Goal: Information Seeking & Learning: Learn about a topic

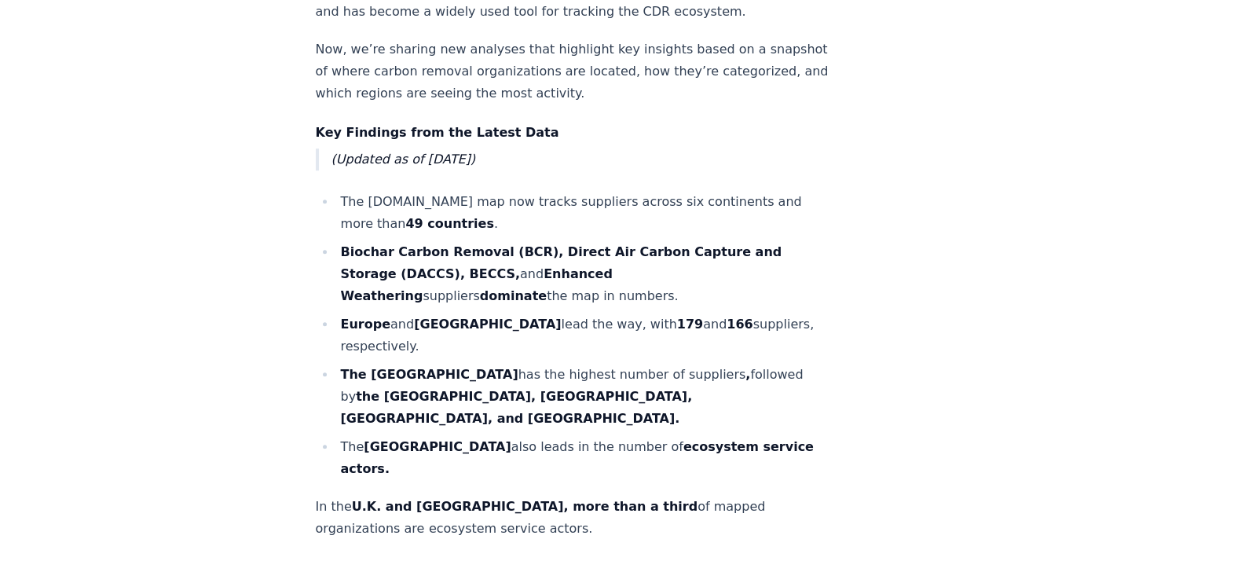
scroll to position [915, 0]
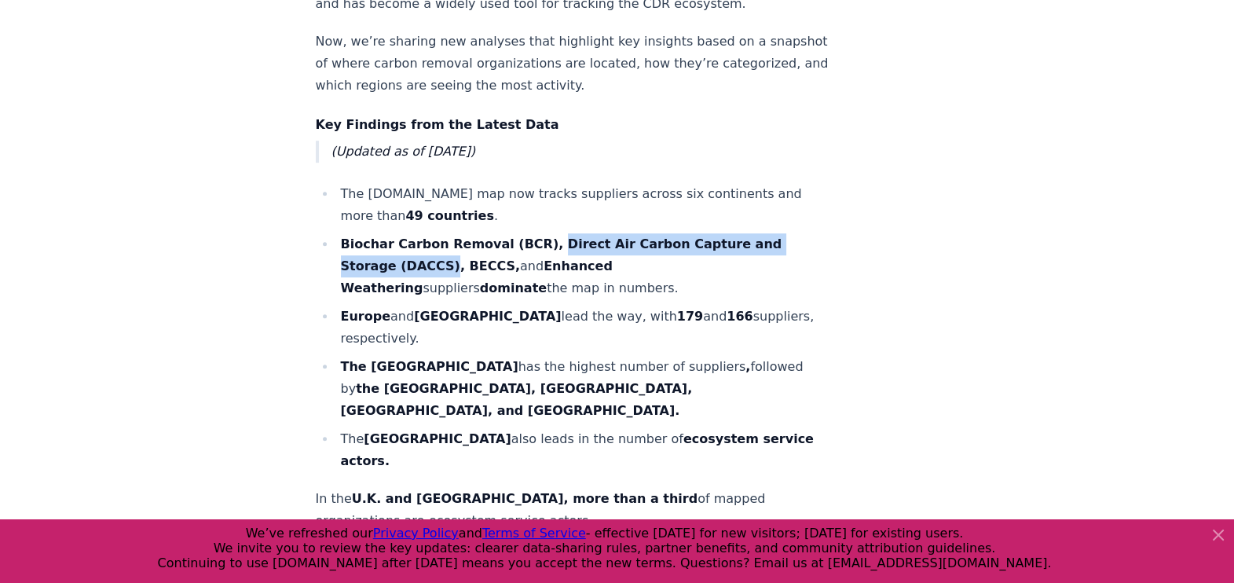
drag, startPoint x: 535, startPoint y: 216, endPoint x: 440, endPoint y: 237, distance: 97.4
click at [440, 237] on strong "Biochar Carbon Removal (BCR), Direct Air Carbon Capture and Storage (DACCS), BE…" at bounding box center [562, 254] width 442 height 37
copy strong "Direct Air Carbon Capture and Storage (DACCS)"
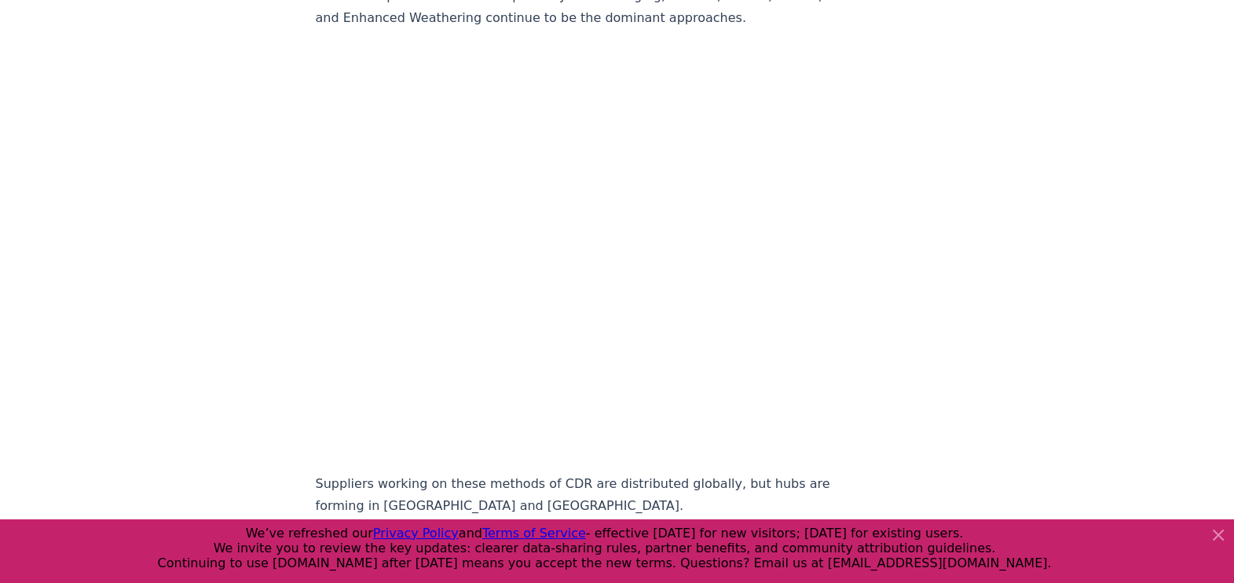
scroll to position [2902, 0]
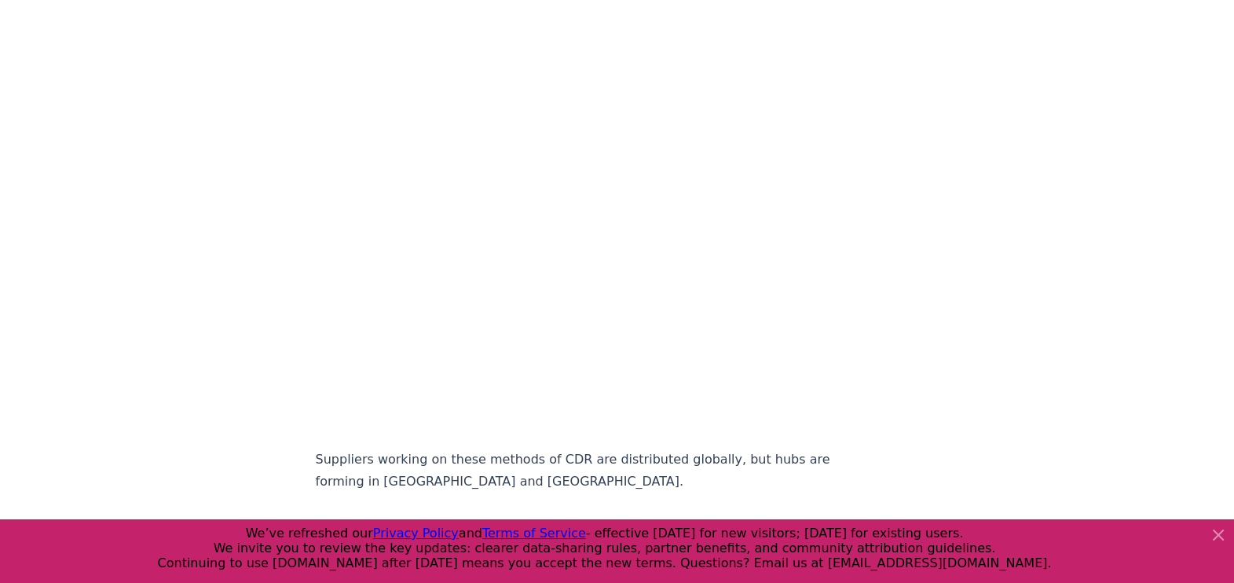
click at [191, 291] on div "[DATE] A Global View of CDR - Insights from the Carbon Removal Map The carbon r…" at bounding box center [618, 449] width 1100 height 6590
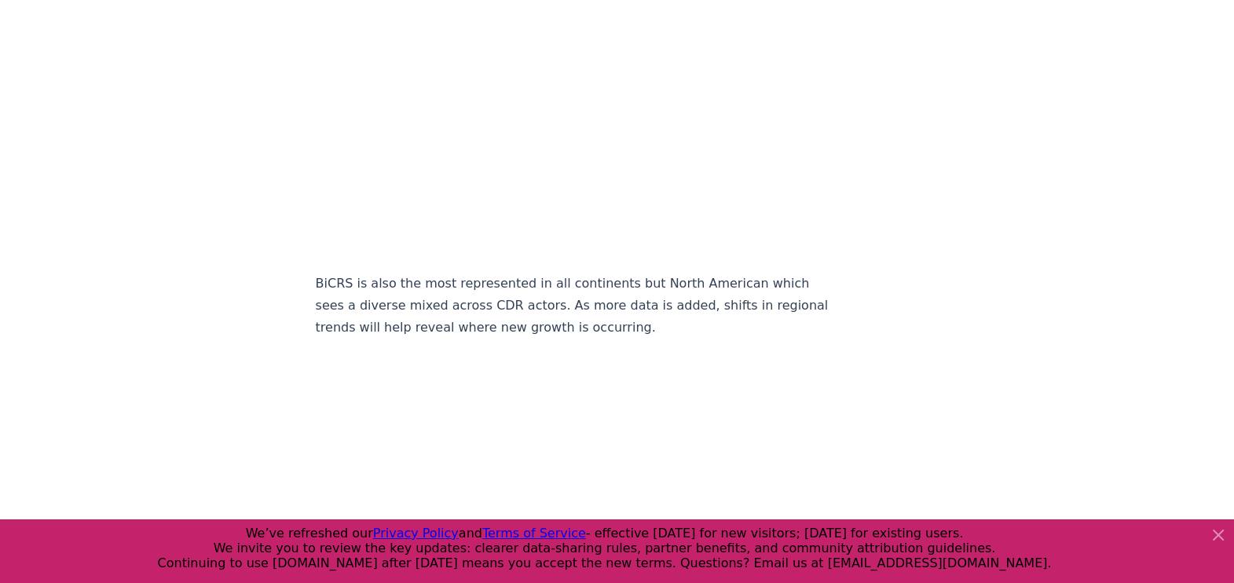
scroll to position [4918, 0]
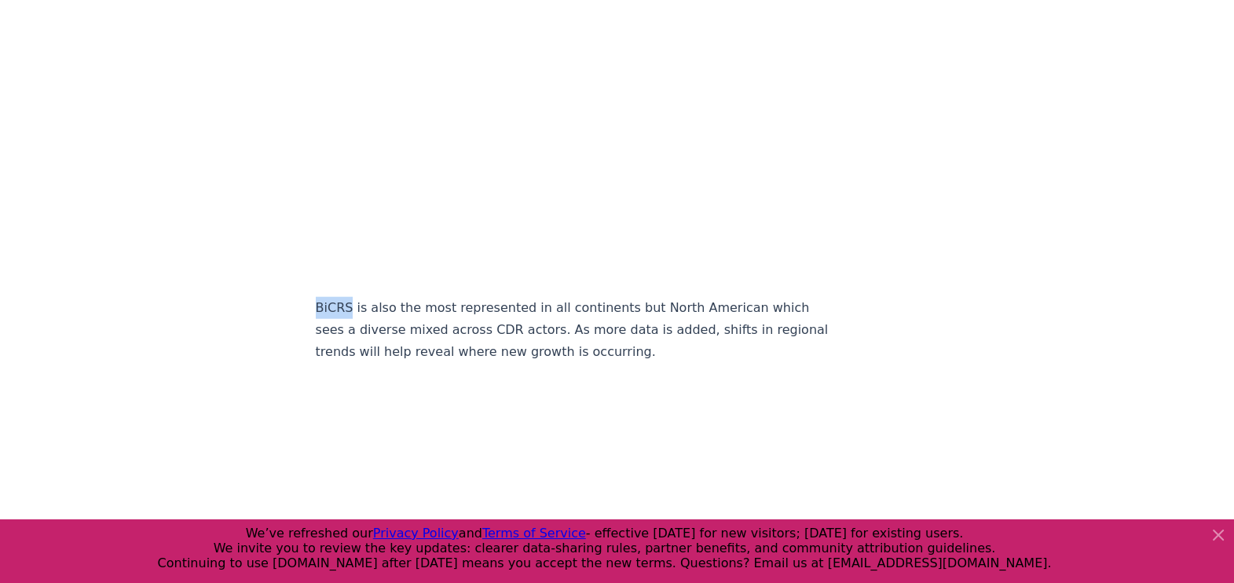
drag, startPoint x: 315, startPoint y: 229, endPoint x: 346, endPoint y: 233, distance: 30.8
click at [346, 297] on p "BiCRS is also the most represented in all continents but North American which s…" at bounding box center [576, 330] width 520 height 66
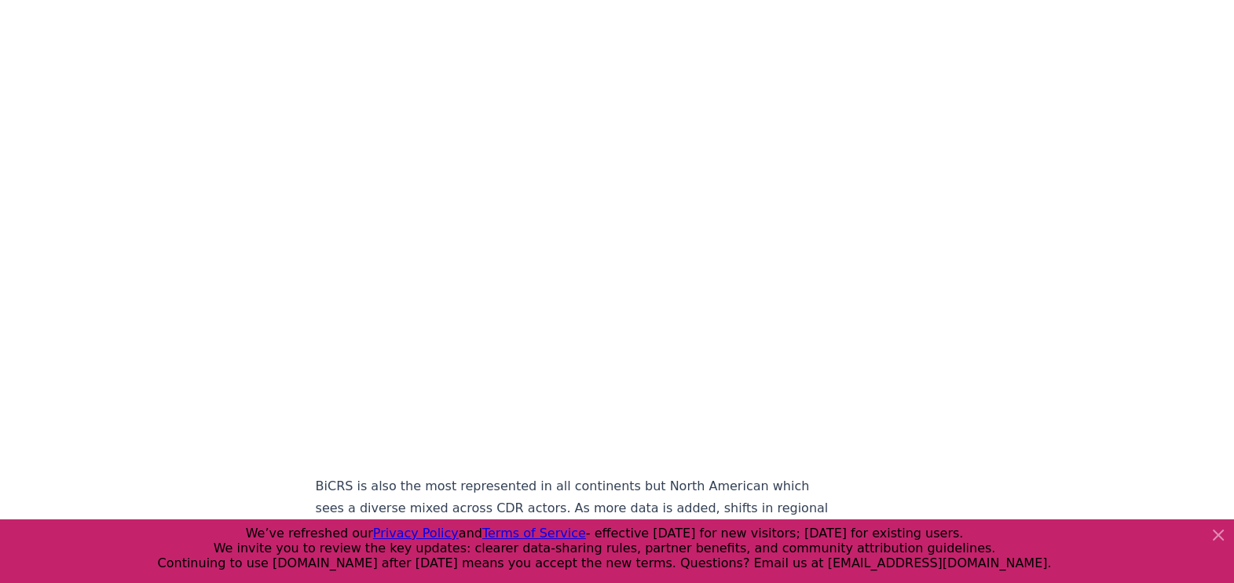
scroll to position [4683, 0]
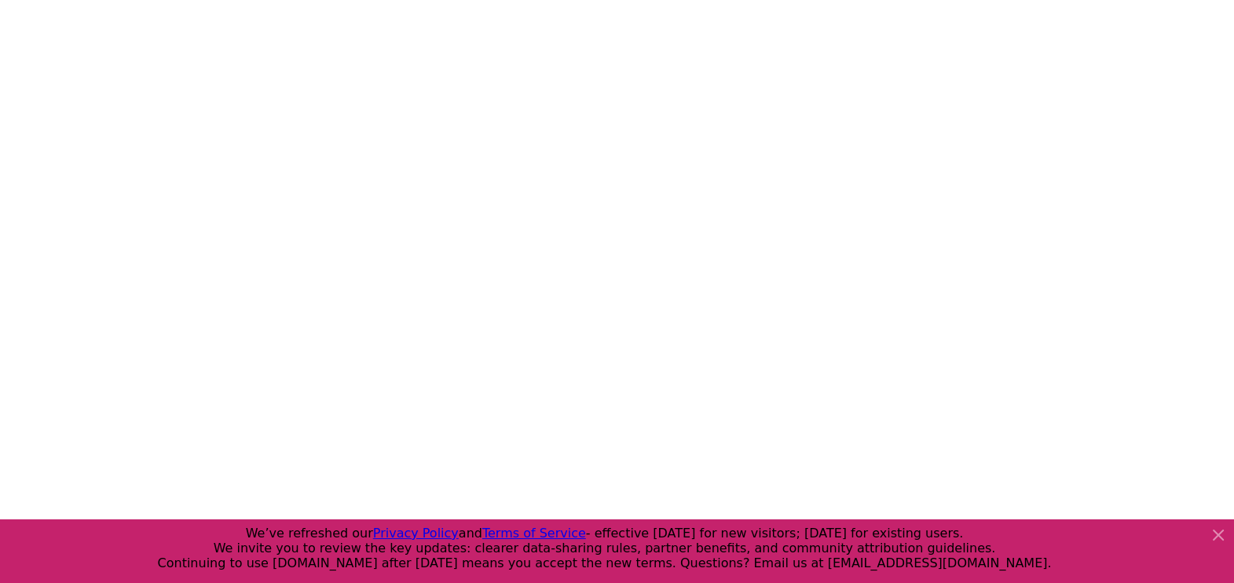
click at [1215, 528] on icon at bounding box center [1218, 535] width 19 height 19
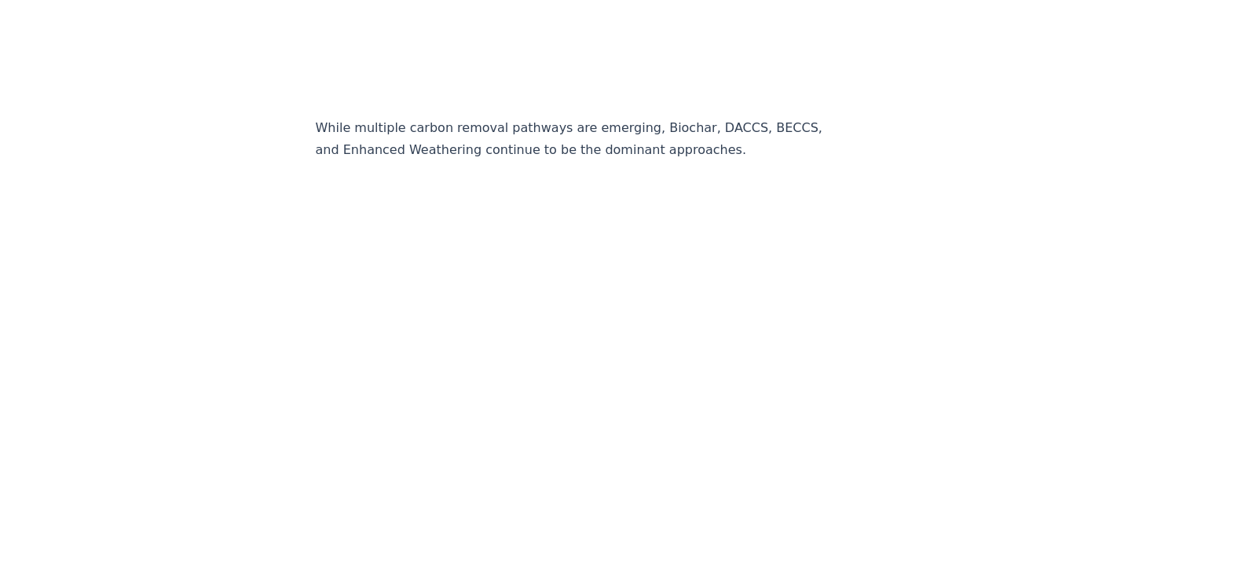
scroll to position [2737, 0]
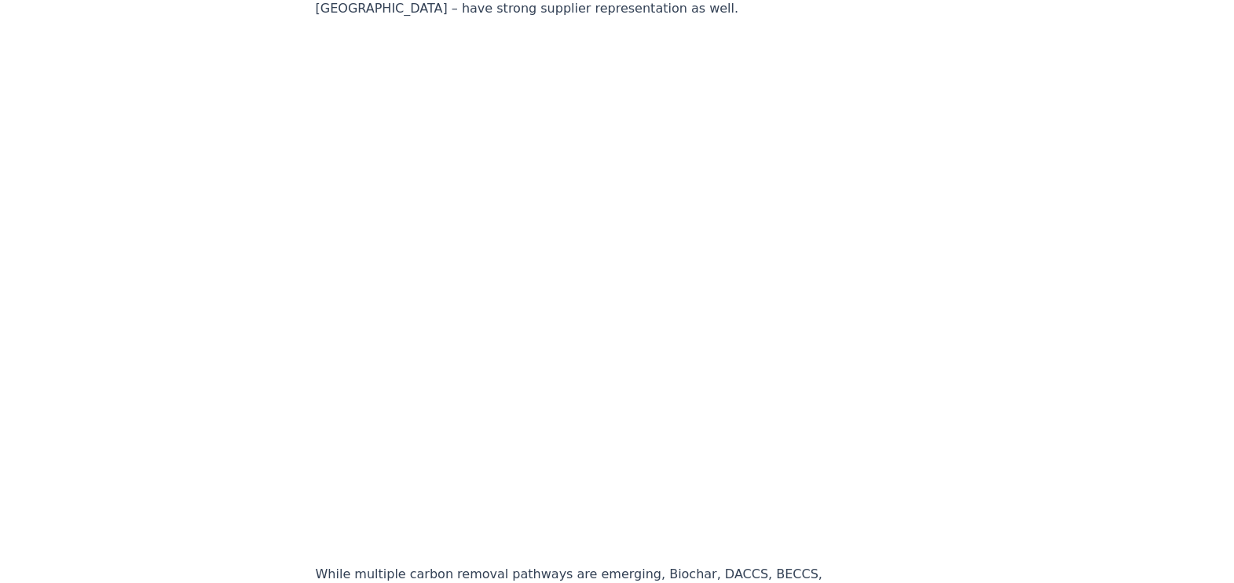
scroll to position [2282, 0]
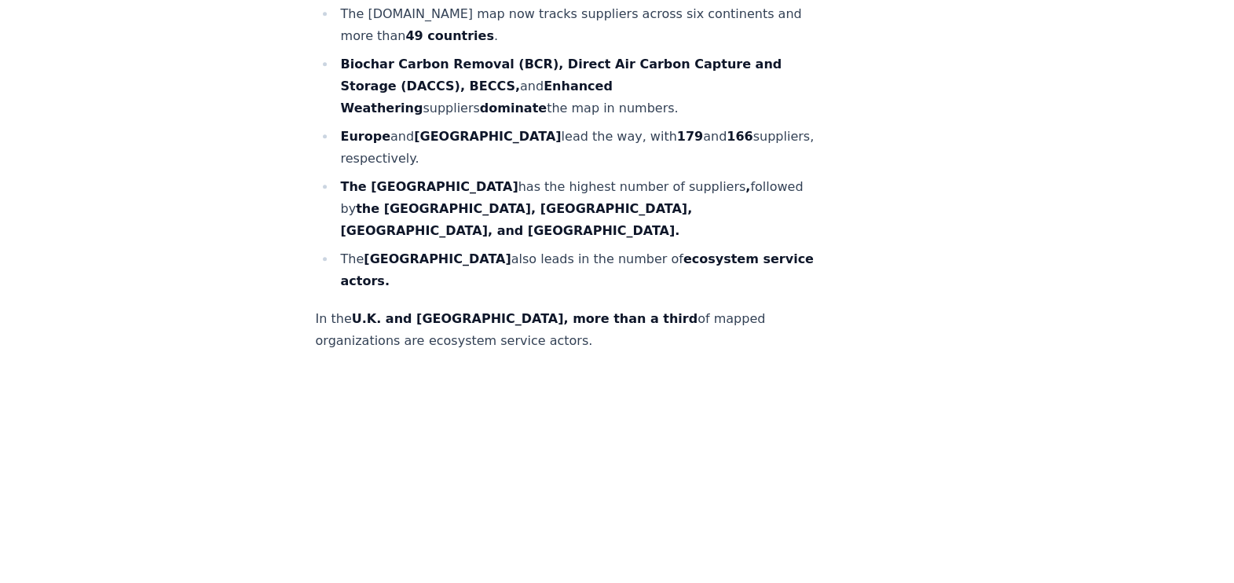
scroll to position [1104, 0]
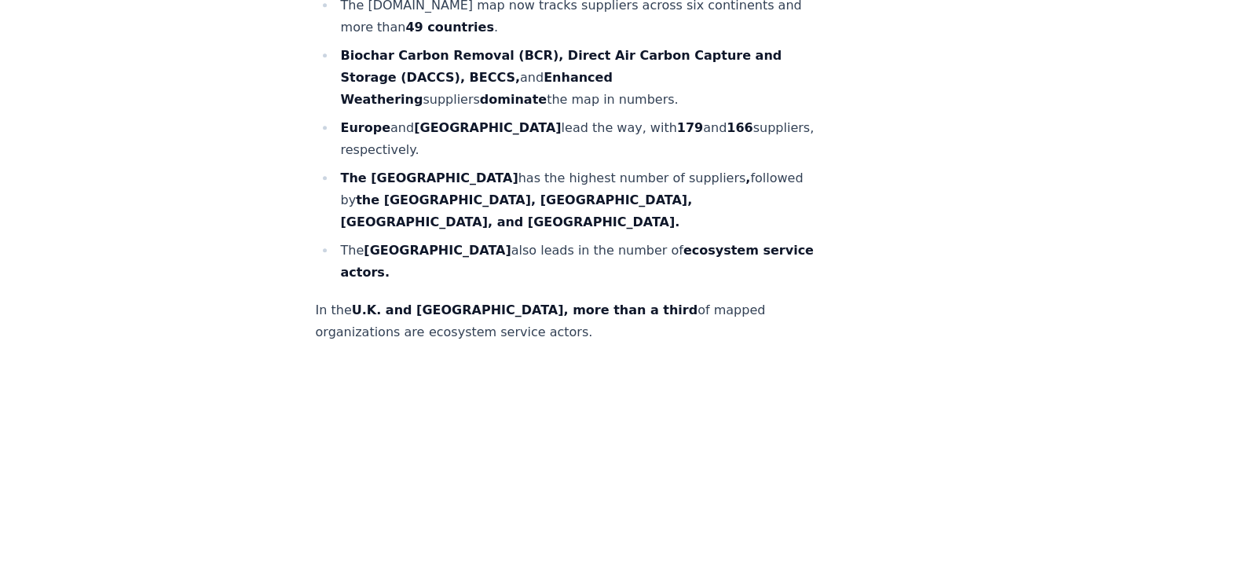
drag, startPoint x: 975, startPoint y: 182, endPoint x: 961, endPoint y: 115, distance: 69.0
